Goal: Transaction & Acquisition: Purchase product/service

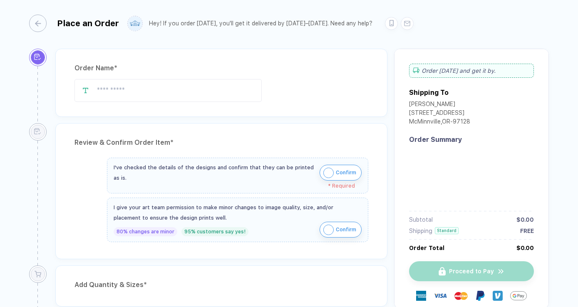
type input "**********"
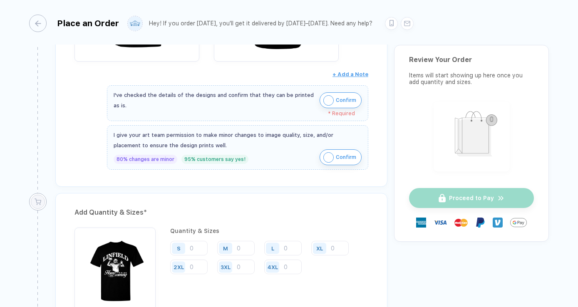
scroll to position [247, 0]
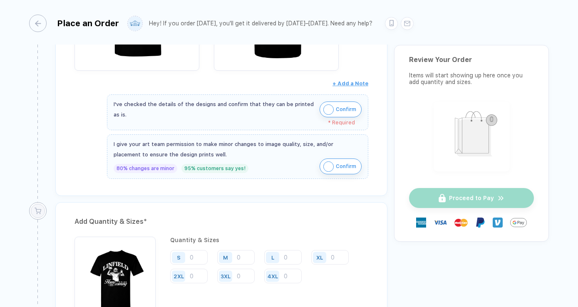
click at [332, 168] on button "Confirm" at bounding box center [340, 166] width 42 height 16
click at [344, 109] on span "Confirm" at bounding box center [346, 109] width 20 height 13
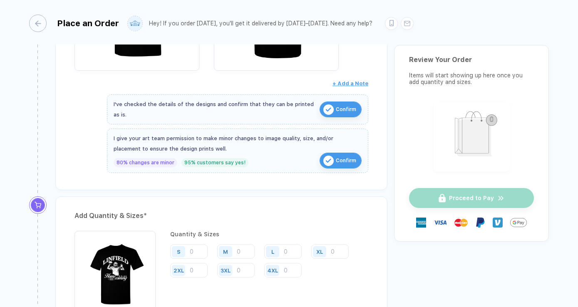
scroll to position [350, 0]
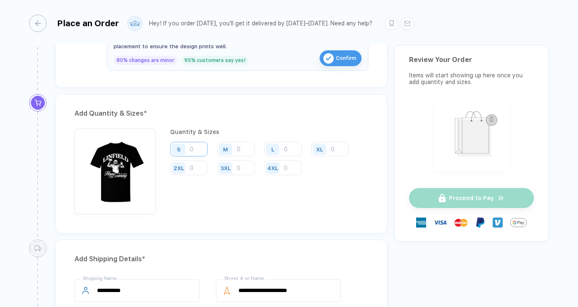
click at [195, 149] on input "number" at bounding box center [188, 149] width 37 height 15
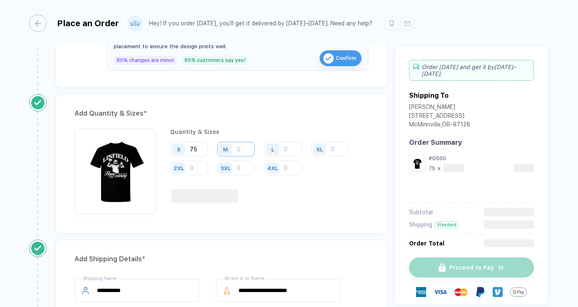
type input "75"
click at [240, 149] on input "number" at bounding box center [235, 149] width 37 height 15
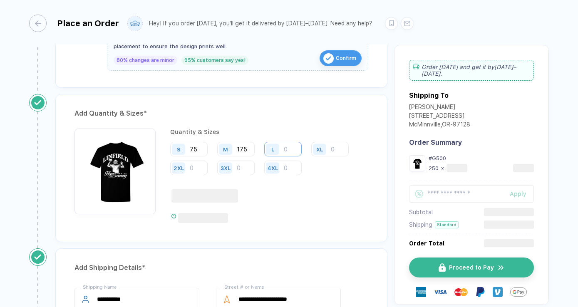
type input "175"
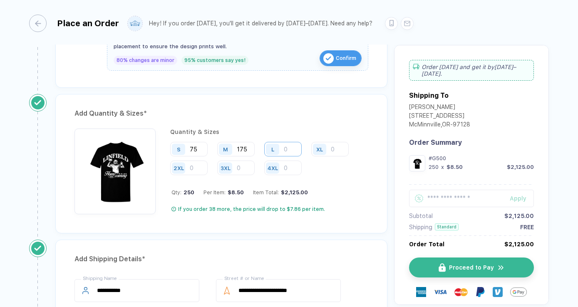
click at [290, 151] on input "number" at bounding box center [282, 149] width 37 height 15
type input "175"
click at [337, 152] on input "number" at bounding box center [329, 149] width 37 height 15
type input "80"
click at [246, 151] on input "175" at bounding box center [235, 149] width 37 height 15
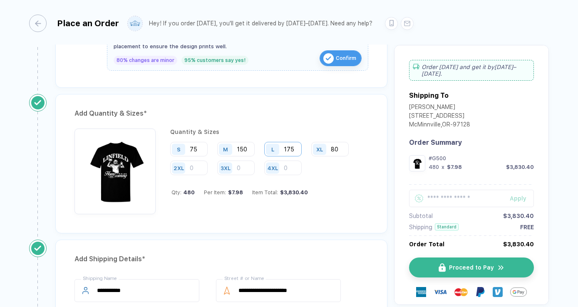
type input "150"
click at [295, 147] on input "175" at bounding box center [282, 149] width 37 height 15
type input "150"
click at [197, 168] on input "number" at bounding box center [188, 168] width 37 height 15
type input "25"
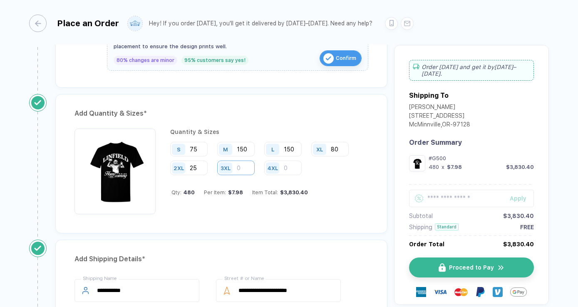
click at [243, 170] on input "number" at bounding box center [235, 168] width 37 height 15
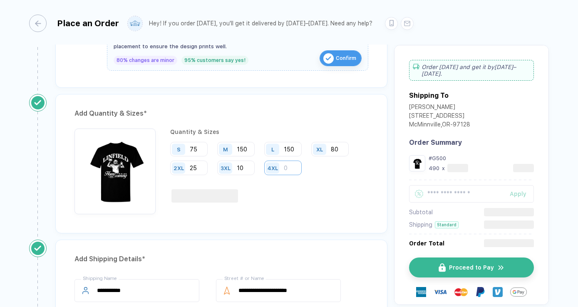
type input "10"
click at [291, 169] on input "number" at bounding box center [282, 168] width 37 height 15
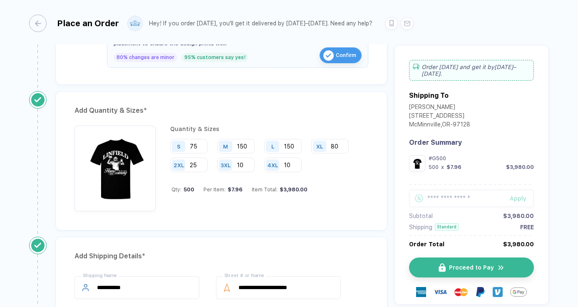
scroll to position [351, 0]
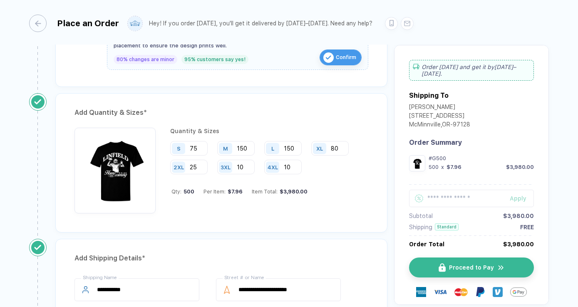
type input "10"
click at [287, 215] on div "Quantity & Sizes S 75 M 150 L 150 XL 80 2XL 25 3XL 10 4XL 10 Qty: 500 Per Item:…" at bounding box center [221, 173] width 294 height 90
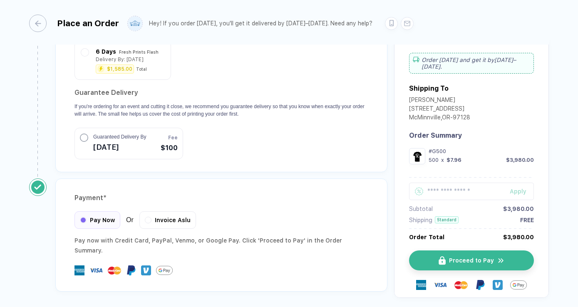
scroll to position [797, 0]
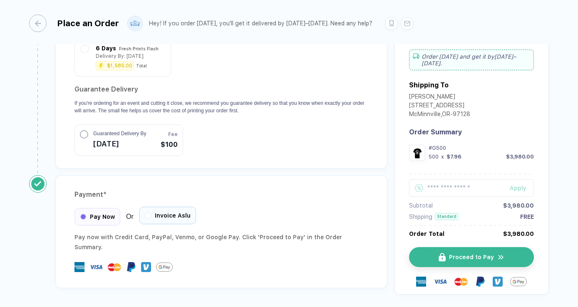
click at [176, 210] on div "Invoice Aslu" at bounding box center [167, 215] width 57 height 17
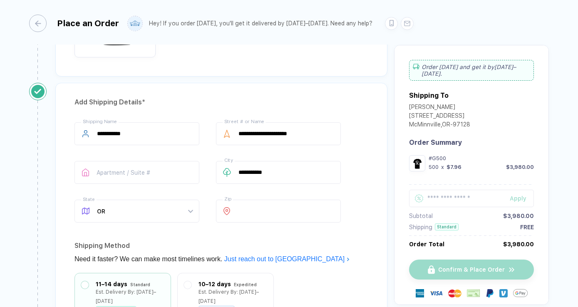
scroll to position [511, 0]
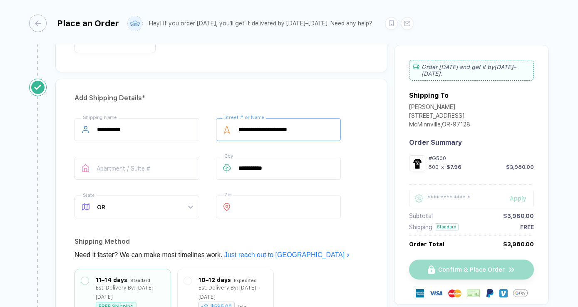
drag, startPoint x: 317, startPoint y: 129, endPoint x: 294, endPoint y: 129, distance: 22.5
click at [294, 129] on input "**********" at bounding box center [278, 129] width 125 height 23
click at [326, 245] on div "Shipping Method" at bounding box center [221, 241] width 294 height 13
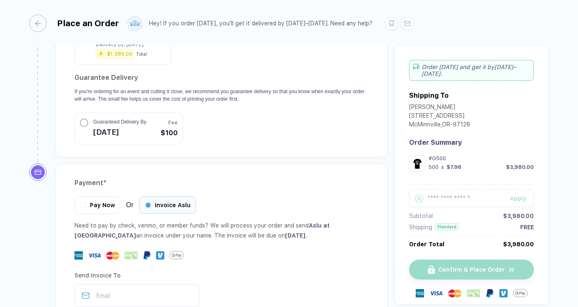
scroll to position [892, 0]
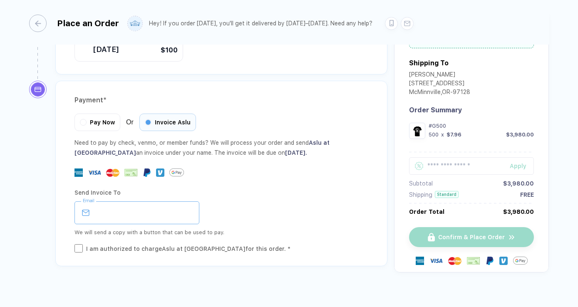
click at [157, 202] on input "email" at bounding box center [136, 212] width 125 height 23
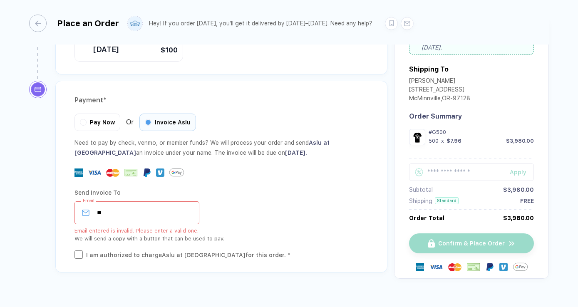
type input "*"
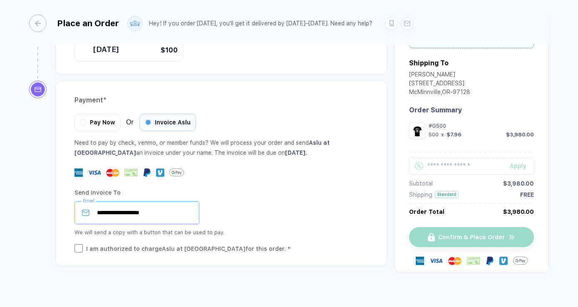
type input "**********"
click at [163, 244] on div "I am authorized to charge Aslu at [GEOGRAPHIC_DATA] for this order. *" at bounding box center [188, 248] width 204 height 9
click at [169, 244] on div "I am authorized to charge Aslu at [GEOGRAPHIC_DATA] for this order. *" at bounding box center [188, 248] width 204 height 9
click at [195, 244] on div "I am authorized to charge Aslu at [GEOGRAPHIC_DATA] for this order. *" at bounding box center [188, 248] width 204 height 9
click at [434, 229] on div "Confirm & Place Order" at bounding box center [471, 237] width 125 height 20
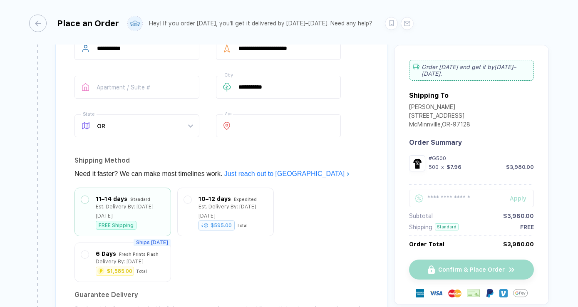
scroll to position [570, 0]
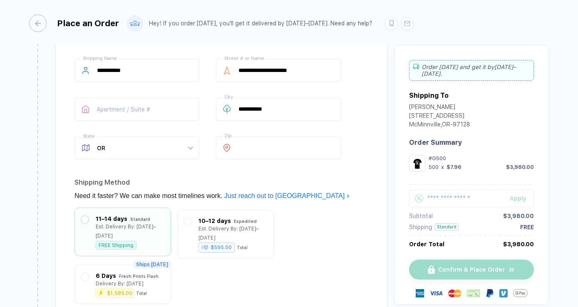
click at [155, 223] on div "Est. Delivery By: [DATE]–[DATE]" at bounding box center [130, 231] width 69 height 18
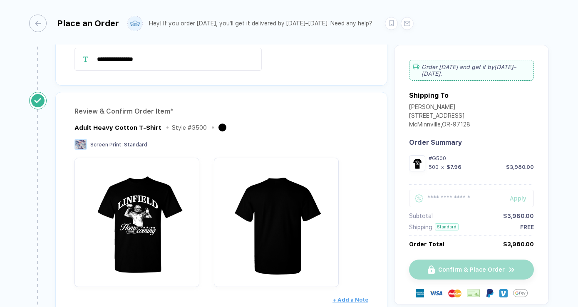
scroll to position [0, 0]
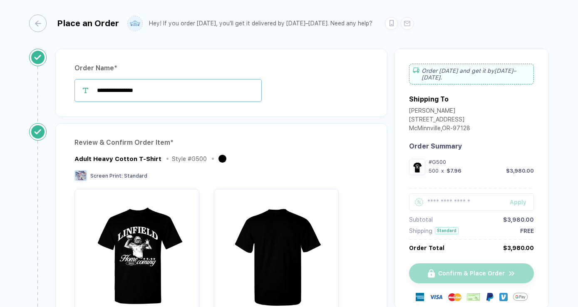
click at [226, 90] on input "**********" at bounding box center [167, 90] width 187 height 23
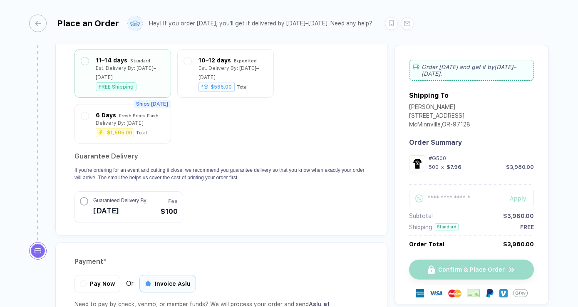
scroll to position [892, 0]
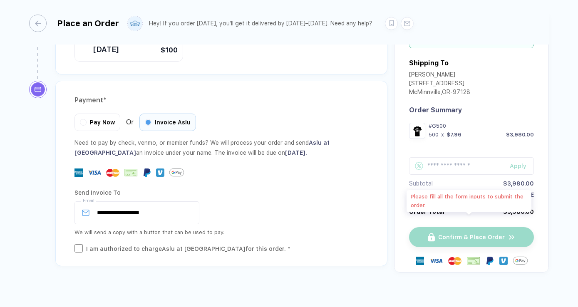
click at [446, 227] on div "Confirm & Place Order" at bounding box center [471, 237] width 125 height 20
click at [198, 244] on div "I am authorized to charge Aslu at [GEOGRAPHIC_DATA] for this order. *" at bounding box center [188, 248] width 204 height 9
click at [166, 201] on input "**********" at bounding box center [136, 212] width 125 height 23
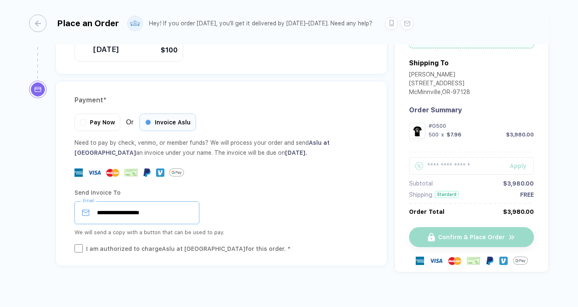
drag, startPoint x: 166, startPoint y: 198, endPoint x: 210, endPoint y: 198, distance: 44.9
click at [210, 201] on div "**********" at bounding box center [221, 212] width 294 height 23
click at [111, 118] on span "Pay Now" at bounding box center [102, 121] width 25 height 7
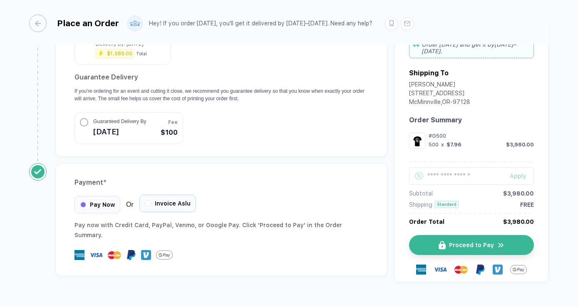
click at [169, 197] on div "Invoice Aslu" at bounding box center [167, 203] width 57 height 17
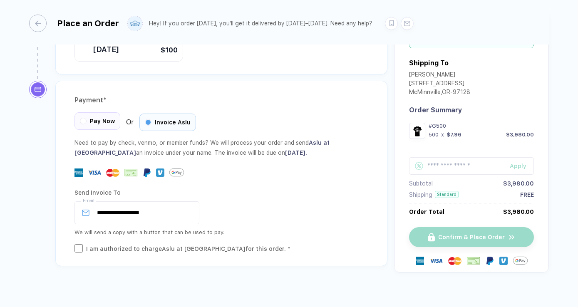
click at [110, 116] on div "Pay Now" at bounding box center [97, 120] width 46 height 17
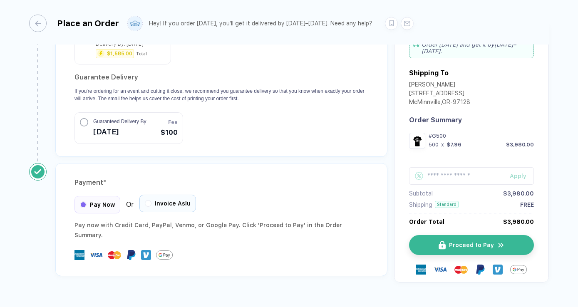
click at [173, 198] on div "Invoice Aslu" at bounding box center [167, 203] width 57 height 17
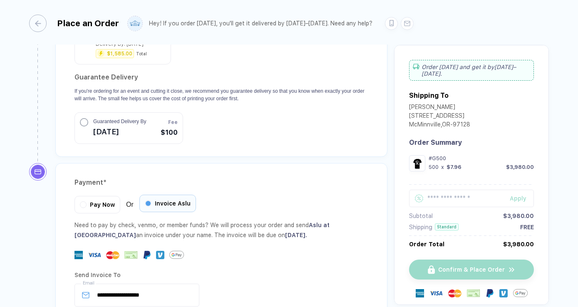
scroll to position [892, 0]
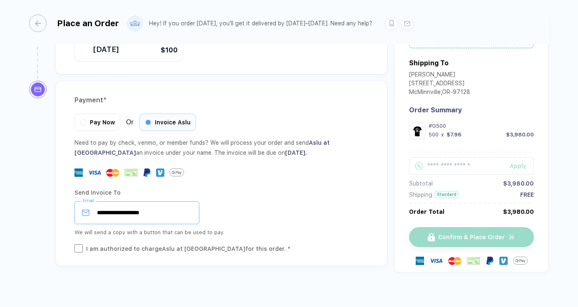
drag, startPoint x: 145, startPoint y: 203, endPoint x: 94, endPoint y: 203, distance: 51.2
click at [94, 203] on div "**********" at bounding box center [136, 212] width 125 height 23
click at [236, 201] on div "Email" at bounding box center [221, 212] width 294 height 23
click at [168, 203] on input "email" at bounding box center [136, 212] width 125 height 23
click at [210, 202] on div "Email" at bounding box center [221, 212] width 294 height 23
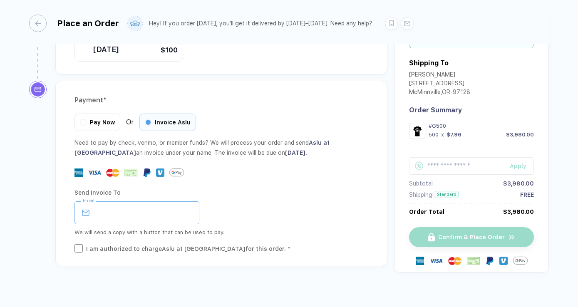
click at [159, 202] on input "email" at bounding box center [136, 212] width 125 height 23
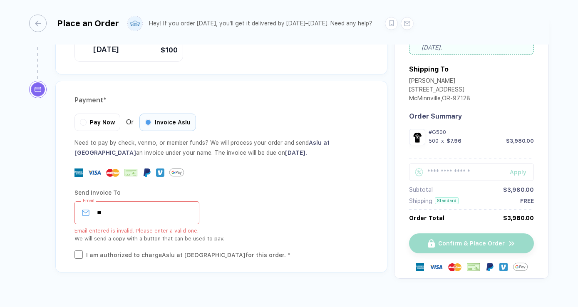
type input "*"
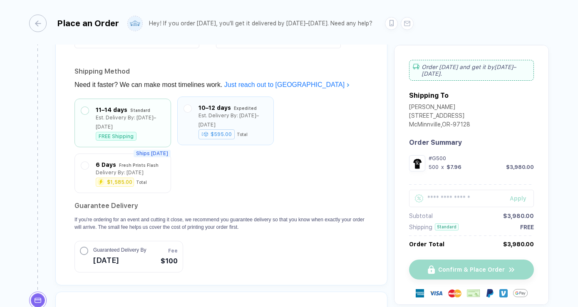
scroll to position [680, 0]
click at [258, 131] on div "$595.00 Total" at bounding box center [232, 135] width 69 height 9
click at [136, 131] on div "FREE Shipping" at bounding box center [116, 135] width 41 height 9
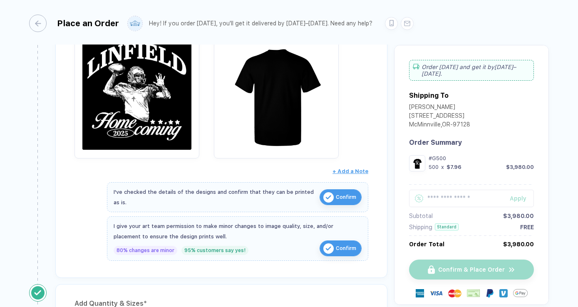
scroll to position [164, 0]
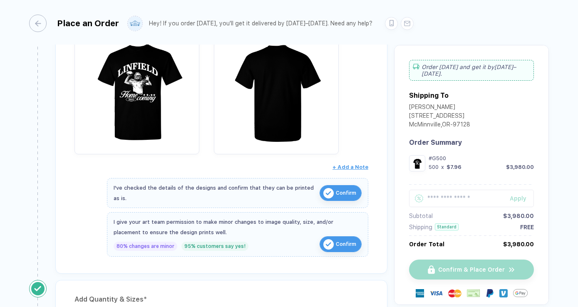
click at [339, 189] on span "Confirm" at bounding box center [346, 192] width 20 height 13
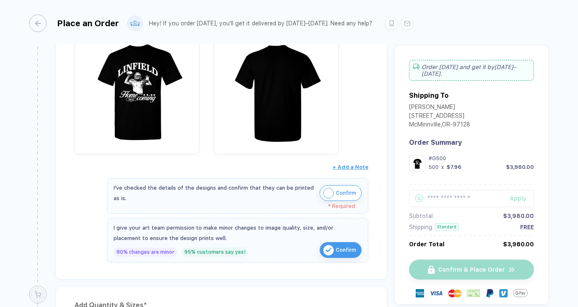
click at [339, 191] on span "Confirm" at bounding box center [346, 192] width 20 height 13
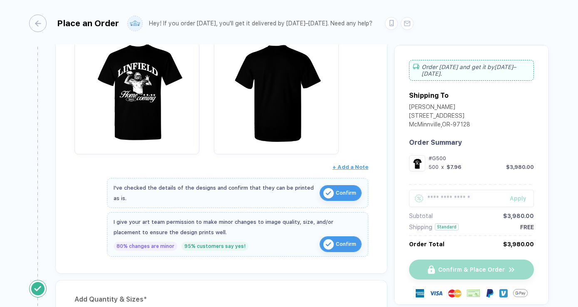
click at [337, 246] on span "Confirm" at bounding box center [346, 243] width 20 height 13
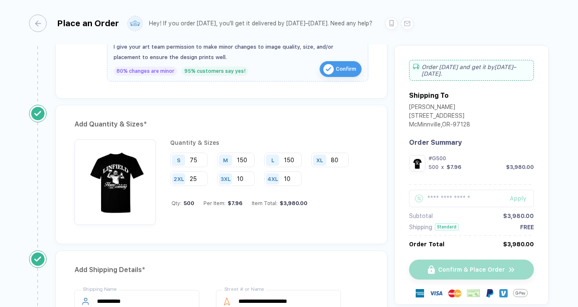
scroll to position [343, 0]
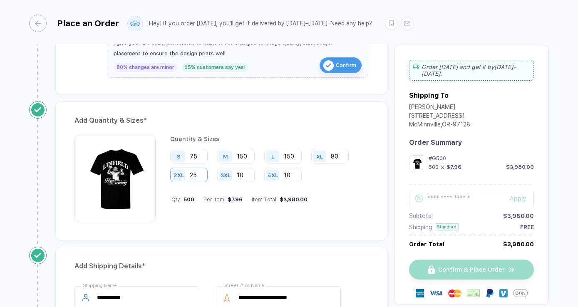
click at [199, 171] on input "25" at bounding box center [188, 175] width 37 height 15
click at [210, 213] on div "Quantity & Sizes S 75 M 150 L 150 XL 80 2XL 25 3XL 10 4XL 10 Qty: 500 Per Item:…" at bounding box center [269, 179] width 198 height 86
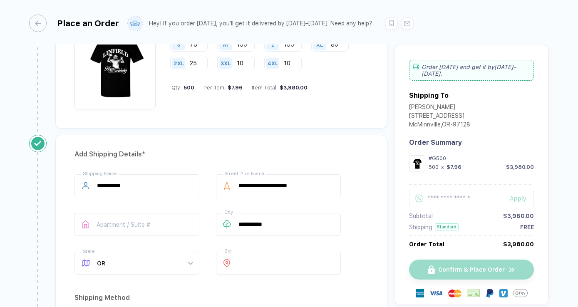
scroll to position [458, 0]
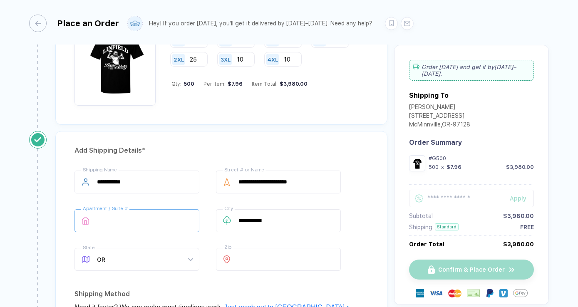
click at [173, 220] on input "text" at bounding box center [136, 220] width 125 height 23
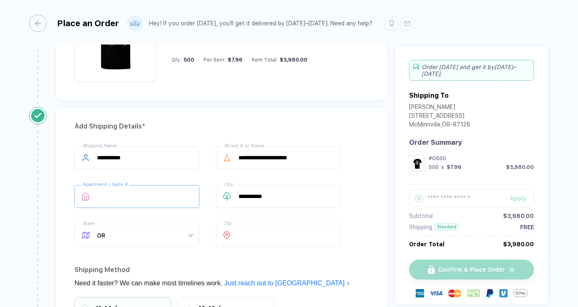
scroll to position [483, 0]
drag, startPoint x: 320, startPoint y: 158, endPoint x: 292, endPoint y: 158, distance: 27.9
click at [292, 158] on input "**********" at bounding box center [278, 157] width 125 height 23
type input "**********"
click at [119, 217] on div "**********" at bounding box center [221, 198] width 294 height 104
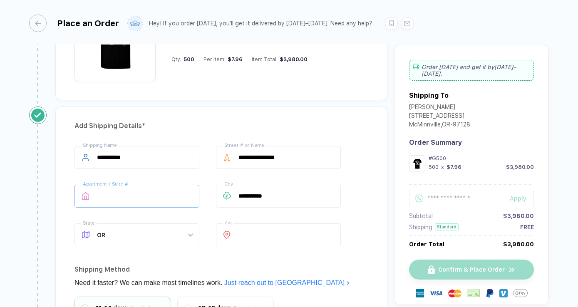
click at [122, 196] on input "text" at bounding box center [136, 196] width 125 height 23
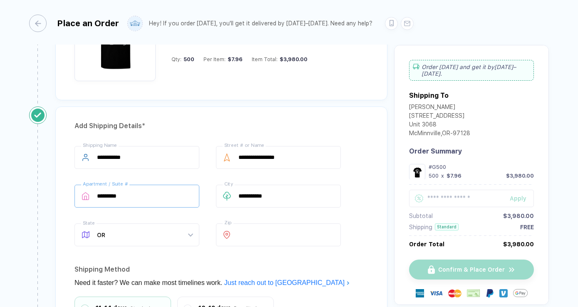
type input "*********"
click at [200, 265] on div "Shipping Method" at bounding box center [221, 269] width 294 height 13
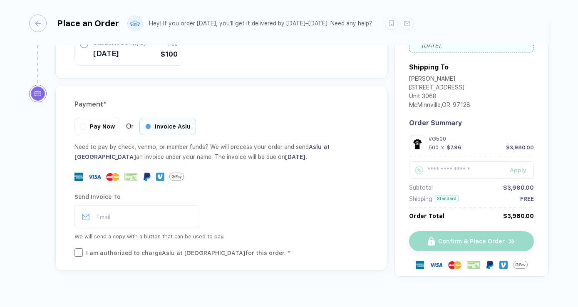
scroll to position [892, 0]
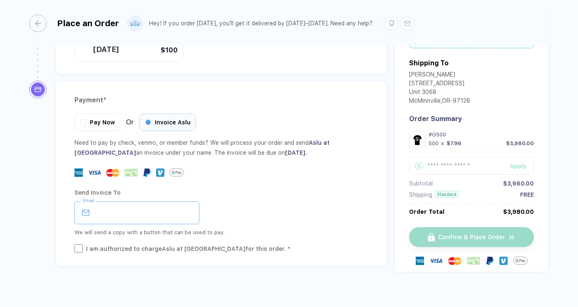
click at [156, 203] on input "email" at bounding box center [136, 212] width 125 height 23
type input "**********"
click at [161, 244] on div "I am authorized to charge Aslu at [GEOGRAPHIC_DATA] for this order. *" at bounding box center [188, 248] width 204 height 9
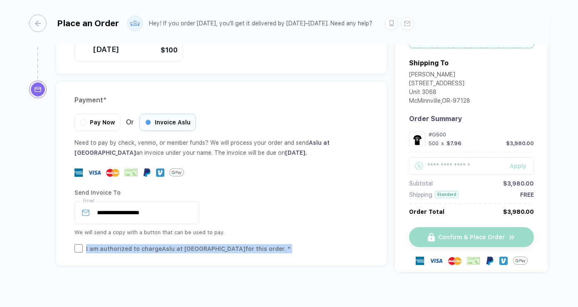
click at [161, 244] on div "I am authorized to charge Aslu at [GEOGRAPHIC_DATA] for this order. *" at bounding box center [188, 248] width 204 height 9
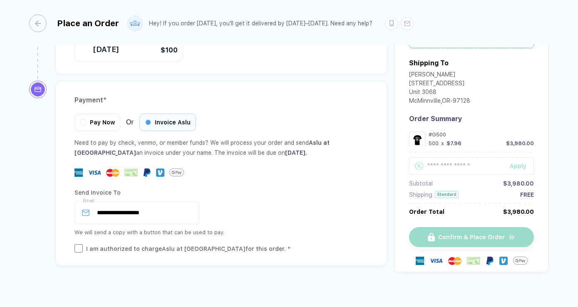
click at [240, 210] on div "**********" at bounding box center [221, 212] width 294 height 23
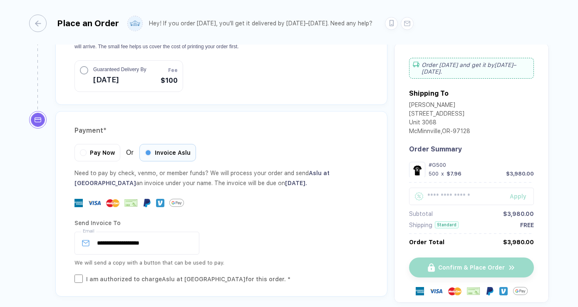
scroll to position [860, 0]
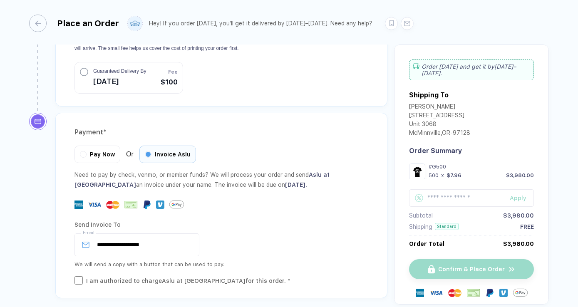
click at [467, 260] on div "Confirm & Place Order" at bounding box center [471, 269] width 125 height 20
click at [348, 235] on div "**********" at bounding box center [221, 244] width 294 height 23
click at [79, 276] on div "I am authorized to charge Aslu at [GEOGRAPHIC_DATA] for this order. *" at bounding box center [221, 280] width 294 height 9
click at [78, 276] on div "**********" at bounding box center [221, 205] width 332 height 185
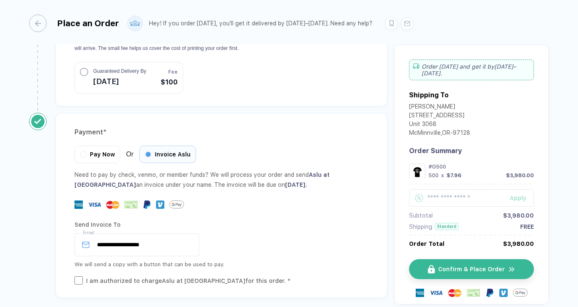
scroll to position [843, 0]
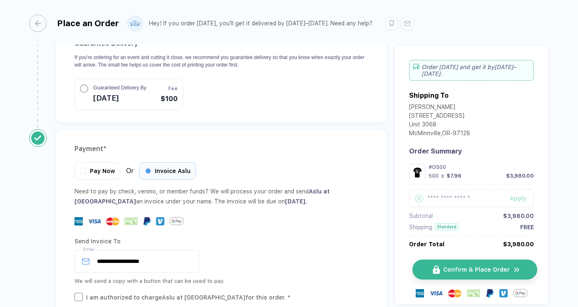
click at [447, 264] on button "Confirm & Place Order" at bounding box center [474, 270] width 125 height 20
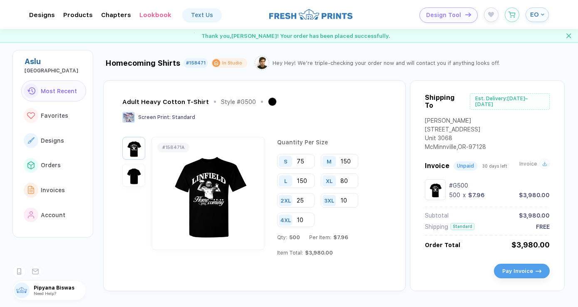
click at [542, 161] on icon at bounding box center [544, 163] width 5 height 5
click at [544, 162] on div at bounding box center [544, 163] width 10 height 10
